Goal: Transaction & Acquisition: Book appointment/travel/reservation

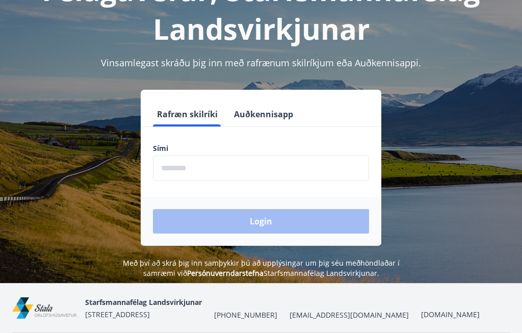
scroll to position [90, 0]
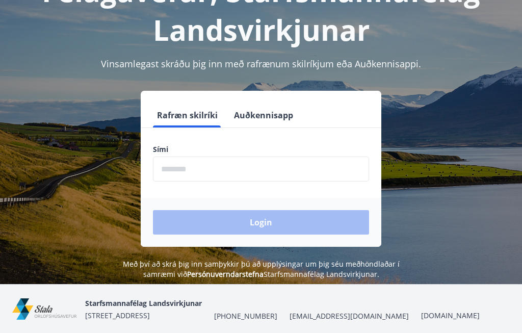
click at [164, 164] on input "phone" at bounding box center [261, 168] width 216 height 25
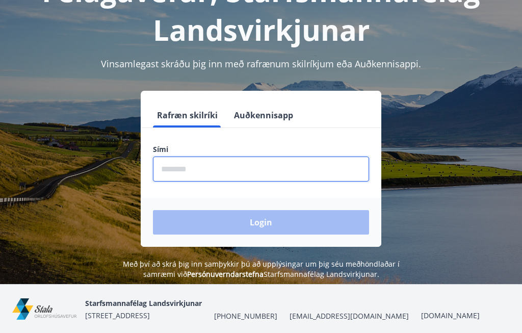
scroll to position [163, 0]
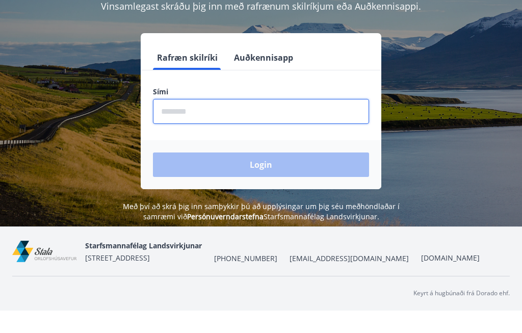
click at [159, 121] on input "phone" at bounding box center [261, 133] width 216 height 25
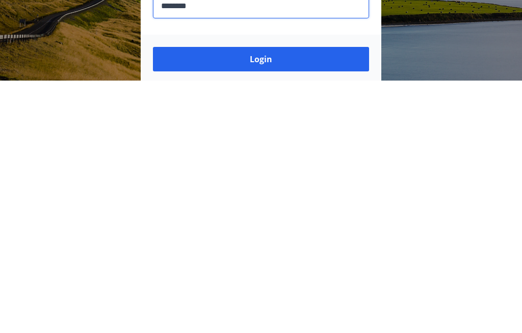
scroll to position [0, 0]
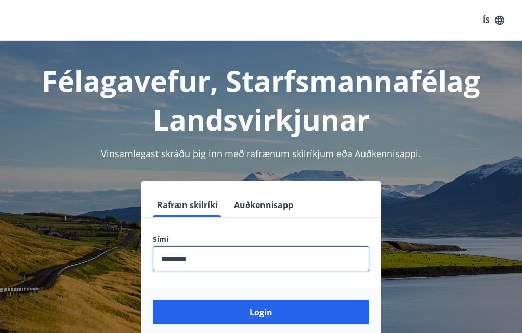
type input "********"
click at [270, 316] on button "Login" at bounding box center [261, 312] width 216 height 24
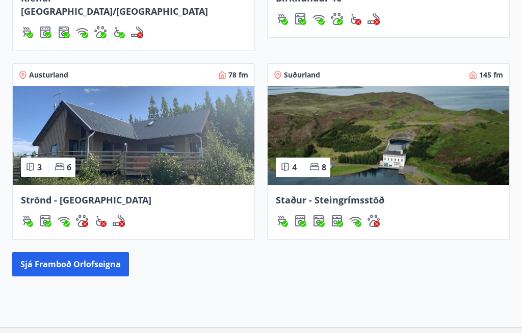
scroll to position [583, 0]
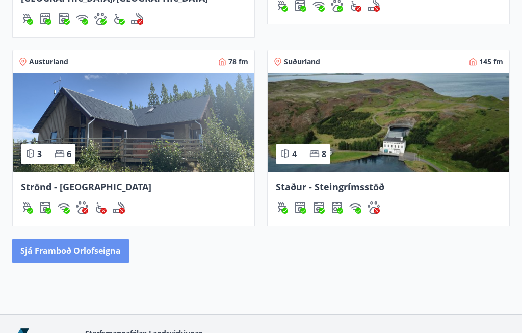
click at [72, 243] on button "Sjá framboð orlofseigna" at bounding box center [70, 251] width 117 height 24
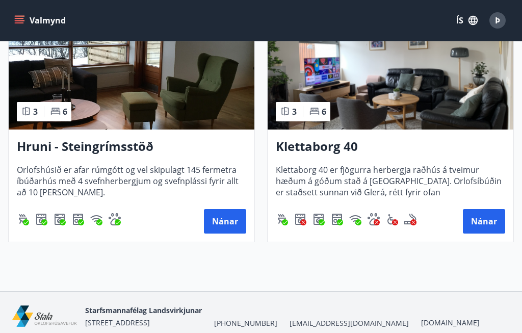
scroll to position [1073, 0]
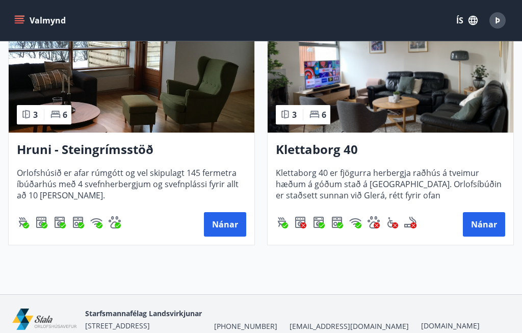
click at [484, 225] on button "Nánar" at bounding box center [484, 224] width 42 height 24
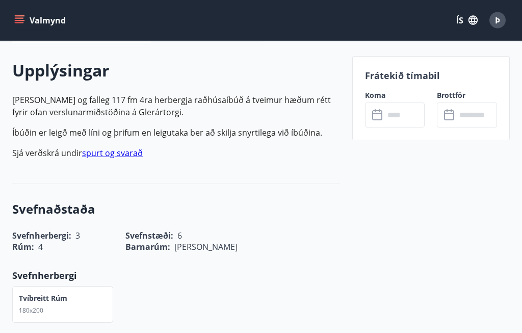
scroll to position [283, 0]
click at [109, 148] on link "spurt og svarað" at bounding box center [112, 152] width 61 height 11
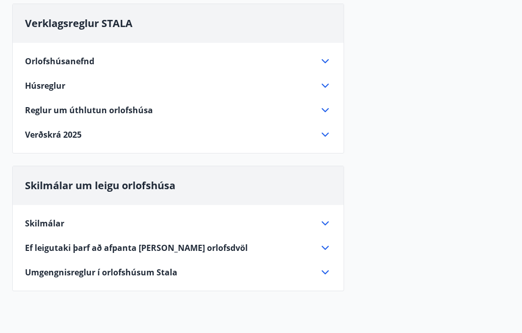
scroll to position [101, 0]
click at [323, 130] on icon at bounding box center [325, 134] width 12 height 12
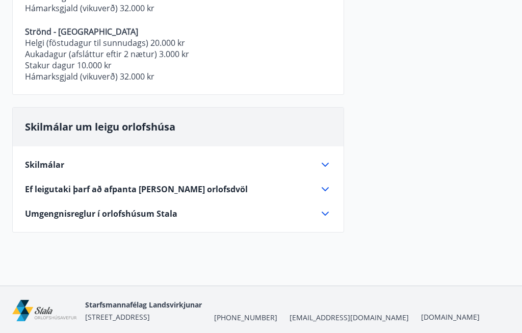
scroll to position [668, 0]
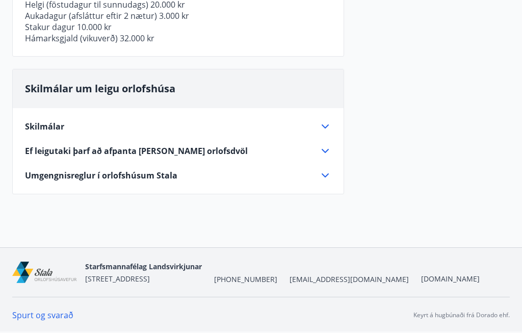
click at [326, 145] on icon at bounding box center [325, 151] width 12 height 12
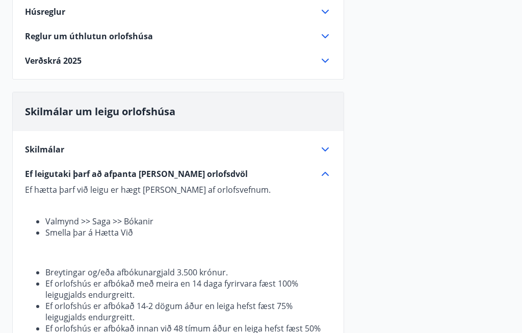
scroll to position [0, 0]
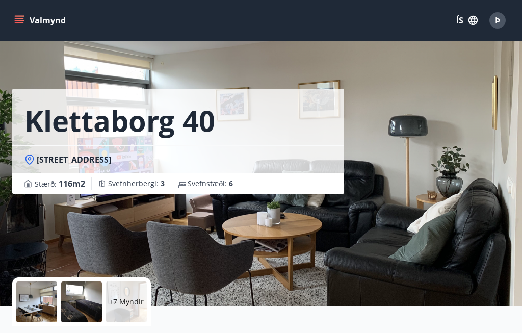
click at [12, 14] on button "Valmynd" at bounding box center [41, 20] width 58 height 18
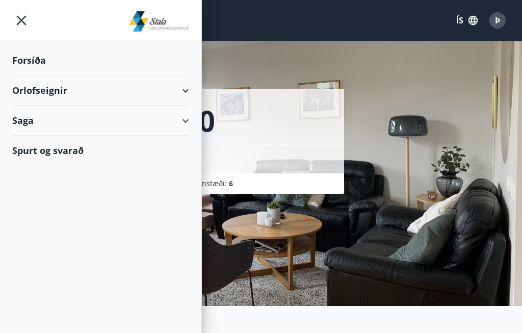
click at [36, 60] on div "Forsíða" at bounding box center [100, 60] width 177 height 30
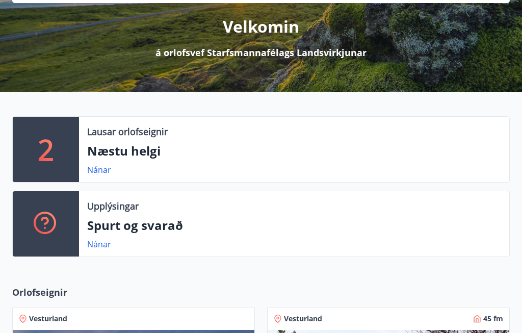
scroll to position [126, 0]
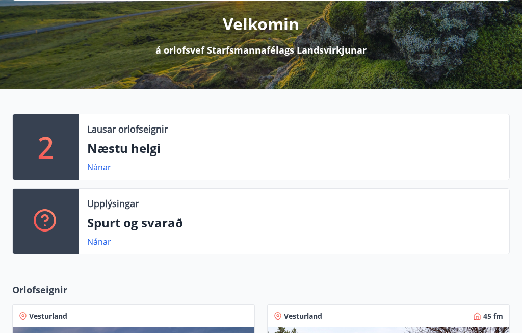
click at [121, 147] on p "Næstu helgi" at bounding box center [294, 148] width 414 height 17
click at [94, 166] on link "Nánar" at bounding box center [99, 167] width 24 height 11
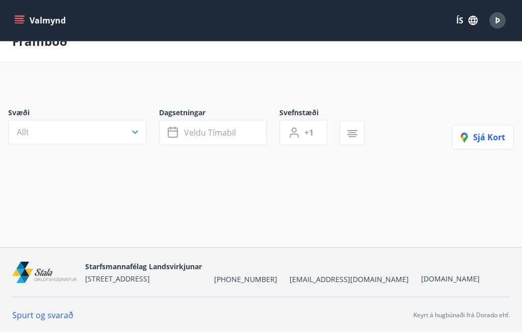
scroll to position [40, 0]
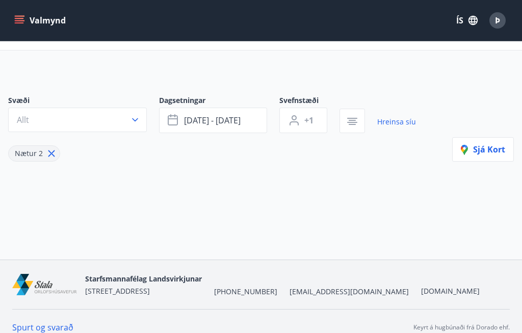
type input "*"
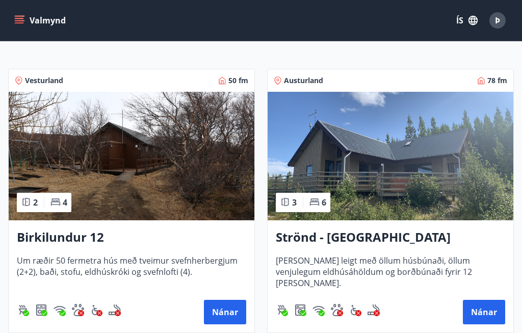
scroll to position [177, 0]
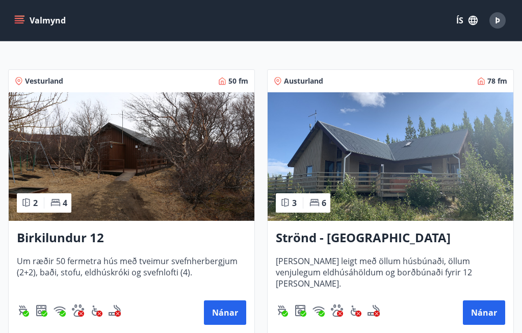
click at [197, 178] on img at bounding box center [132, 156] width 246 height 128
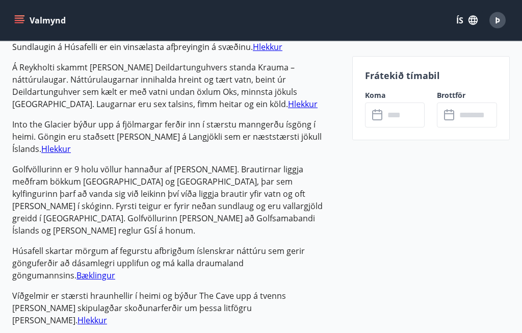
scroll to position [884, 0]
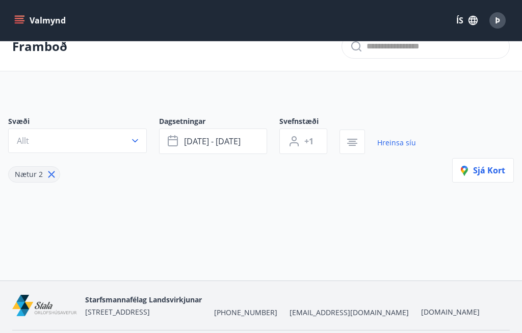
type input "*"
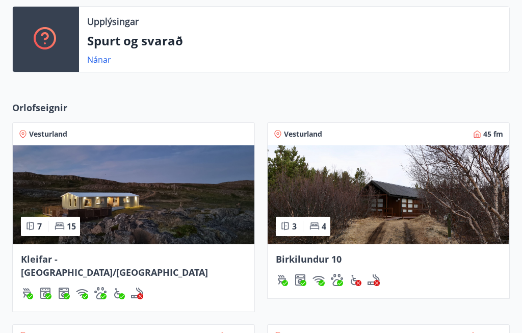
click at [402, 202] on img at bounding box center [389, 194] width 242 height 99
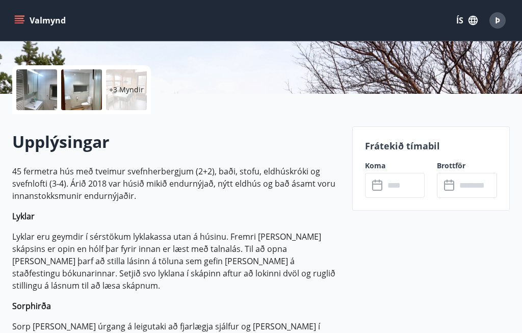
scroll to position [214, 0]
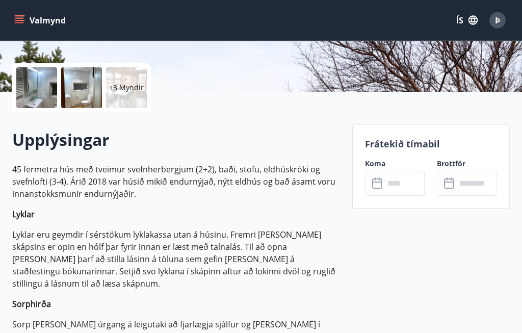
click at [391, 181] on input "text" at bounding box center [404, 183] width 41 height 25
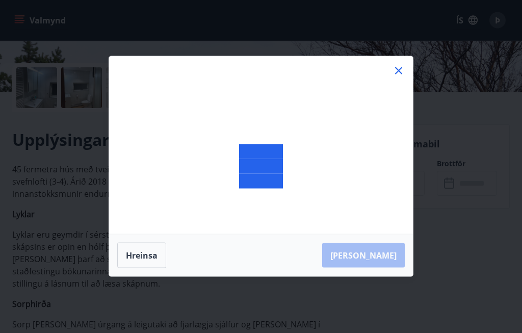
scroll to position [214, 0]
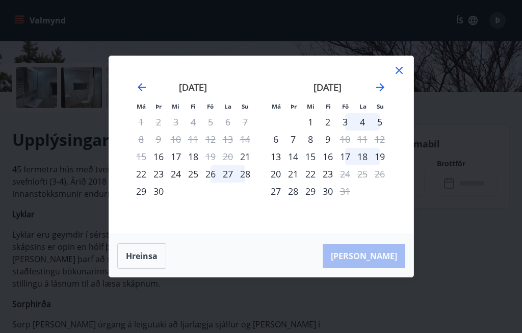
click at [381, 93] on icon "Move forward to switch to the next month." at bounding box center [380, 87] width 12 height 12
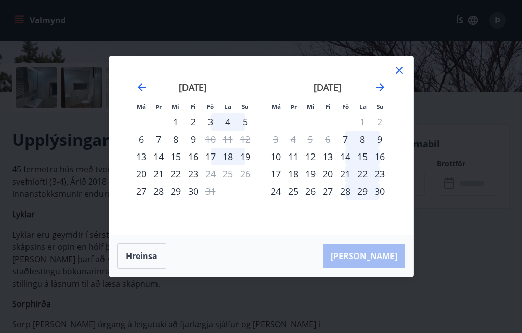
click at [383, 93] on icon "Move forward to switch to the next month." at bounding box center [380, 87] width 12 height 12
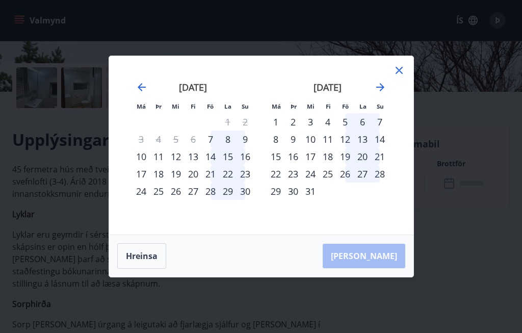
click at [406, 81] on div "Má Þr Mi Fi Fö La Su Má Þr Mi Fi Fö La Su október 2025 1 2 3 4 5 6 7 8 9 10 11 …" at bounding box center [261, 145] width 304 height 178
click at [397, 76] on icon at bounding box center [399, 70] width 12 height 12
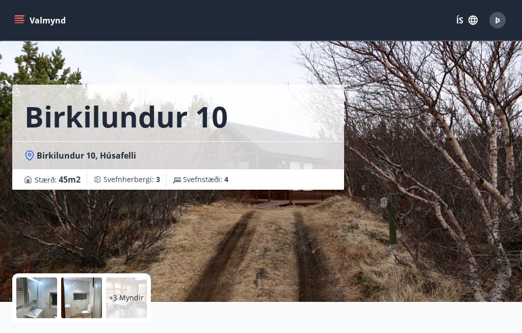
scroll to position [0, 0]
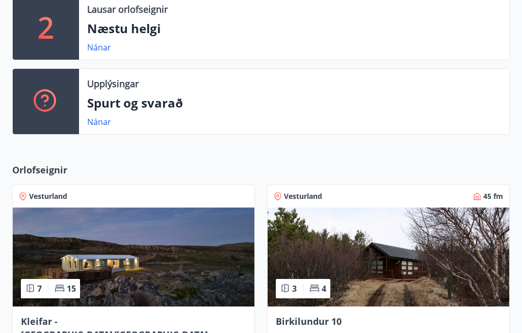
scroll to position [248, 0]
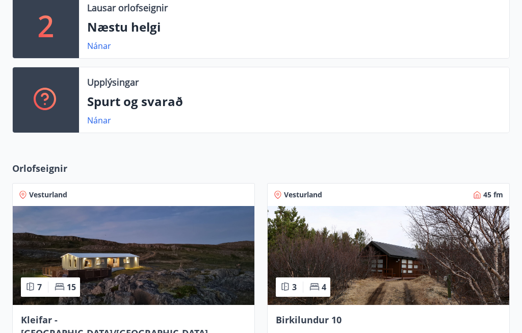
click at [102, 116] on link "Nánar" at bounding box center [99, 120] width 24 height 11
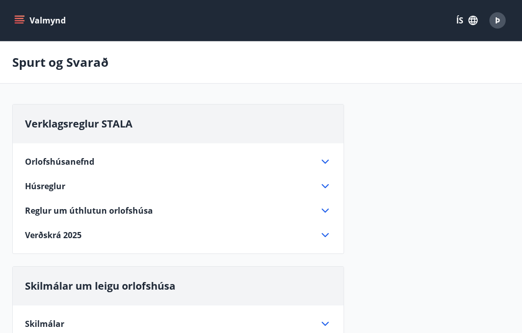
click at [325, 234] on icon at bounding box center [325, 235] width 12 height 12
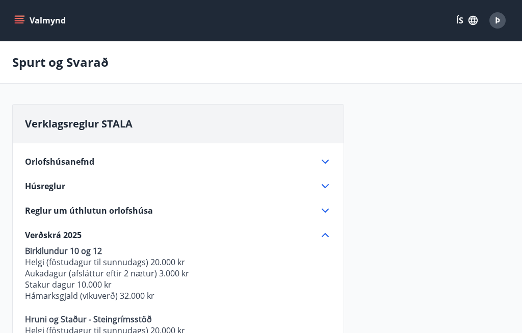
click at [502, 19] on div "Þ" at bounding box center [497, 20] width 16 height 16
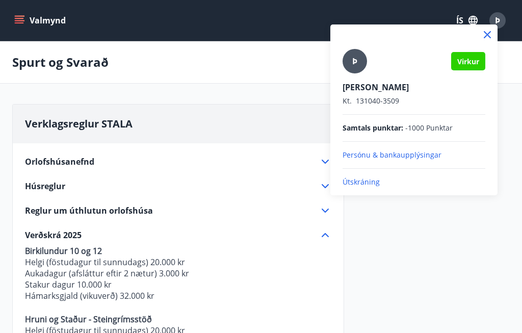
click at [357, 180] on p "Útskráning" at bounding box center [414, 182] width 143 height 10
